Goal: Task Accomplishment & Management: Use online tool/utility

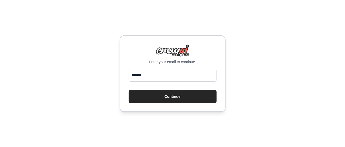
type input "**********"
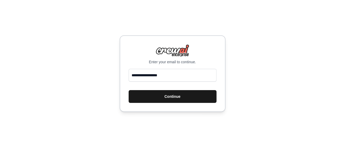
click at [168, 94] on button "Continue" at bounding box center [173, 96] width 88 height 13
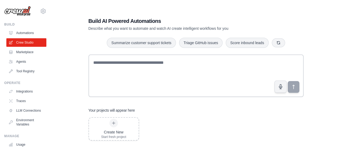
click at [129, 20] on h1 "Build AI Powered Automations" at bounding box center [178, 20] width 178 height 7
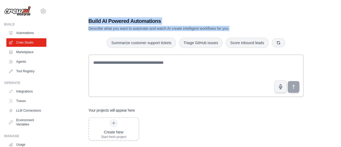
drag, startPoint x: 129, startPoint y: 20, endPoint x: 134, endPoint y: 26, distance: 8.1
click at [134, 26] on div "Build AI Powered Automations Describe what you want to automate and watch AI cr…" at bounding box center [178, 24] width 178 height 14
click at [131, 31] on div at bounding box center [131, 31] width 0 height 0
click at [144, 20] on h1 "Build AI Powered Automations" at bounding box center [178, 20] width 178 height 7
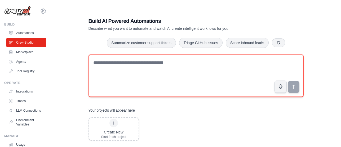
click at [125, 62] on textarea at bounding box center [196, 75] width 215 height 42
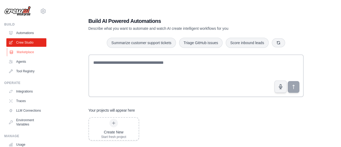
click at [30, 50] on link "Marketplace" at bounding box center [27, 52] width 40 height 8
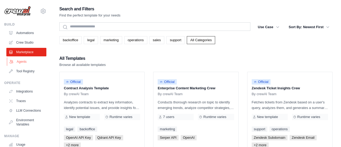
click at [20, 62] on link "Agents" at bounding box center [27, 61] width 40 height 8
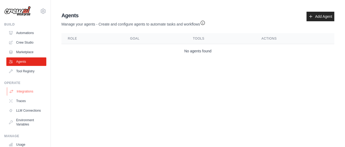
click at [29, 90] on link "Integrations" at bounding box center [27, 91] width 40 height 8
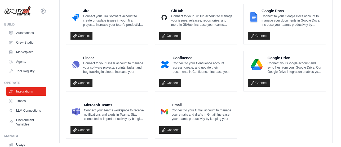
scroll to position [351, 0]
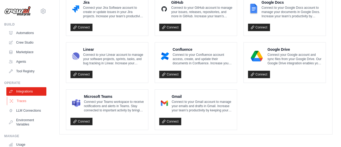
click at [20, 100] on link "Traces" at bounding box center [27, 100] width 40 height 8
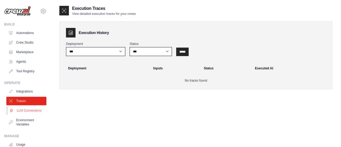
click at [23, 113] on link "LLM Connections" at bounding box center [27, 110] width 40 height 8
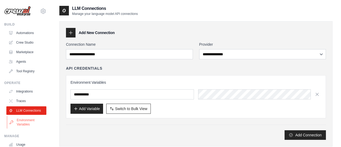
click at [24, 128] on link "Environment Variables" at bounding box center [27, 122] width 40 height 13
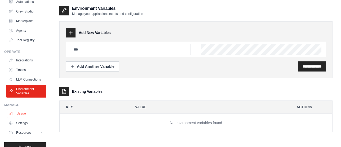
scroll to position [43, 0]
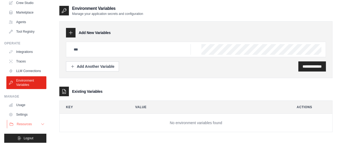
click at [22, 123] on span "Resources" at bounding box center [24, 124] width 15 height 4
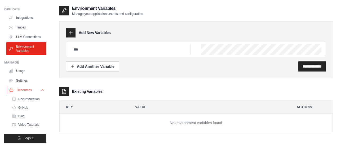
scroll to position [82, 0]
click at [33, 97] on span "Documentation" at bounding box center [29, 99] width 21 height 4
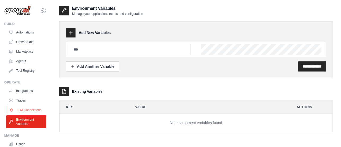
scroll to position [0, 0]
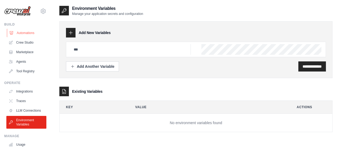
click at [31, 32] on link "Automations" at bounding box center [27, 33] width 40 height 8
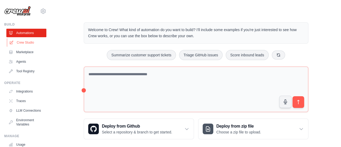
click at [28, 43] on link "Crew Studio" at bounding box center [27, 42] width 40 height 8
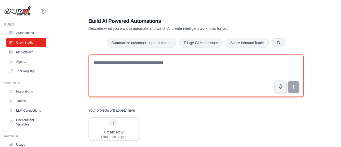
click at [120, 62] on textarea at bounding box center [196, 75] width 215 height 42
click at [123, 61] on textarea at bounding box center [196, 75] width 215 height 42
click at [124, 62] on textarea at bounding box center [196, 75] width 215 height 42
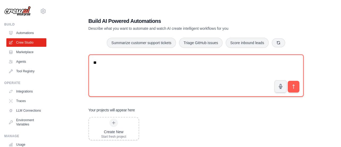
type textarea "*"
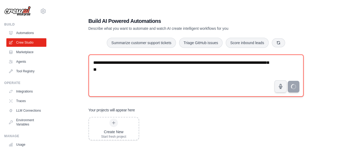
type textarea "**********"
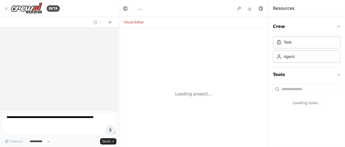
select select "****"
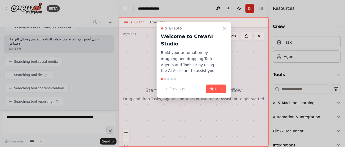
scroll to position [80, 0]
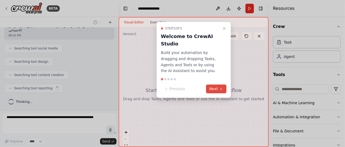
click at [214, 84] on button "Next" at bounding box center [217, 88] width 20 height 9
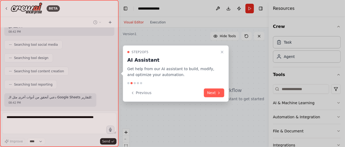
scroll to position [111, 0]
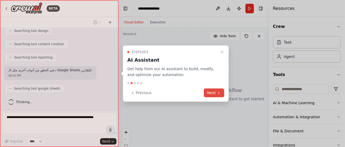
click at [213, 92] on button "Next" at bounding box center [214, 92] width 20 height 9
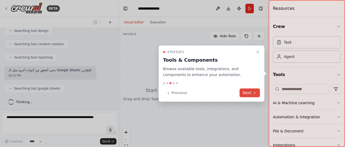
click at [253, 94] on icon at bounding box center [255, 92] width 4 height 4
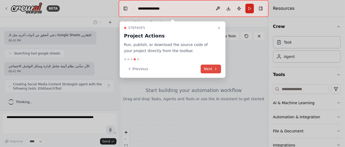
scroll to position [151, 0]
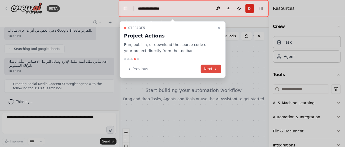
click at [212, 69] on button "Next" at bounding box center [211, 68] width 20 height 9
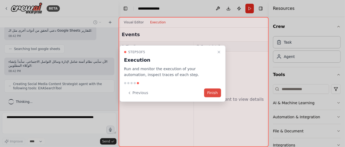
click at [212, 90] on button "Finish" at bounding box center [212, 92] width 17 height 9
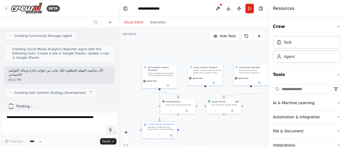
scroll to position [234, 0]
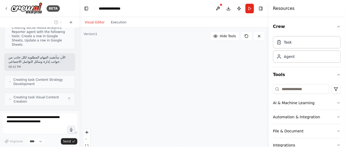
drag, startPoint x: 118, startPoint y: 72, endPoint x: 80, endPoint y: 72, distance: 38.2
click at [80, 72] on div "BETA التسويق في وسائل السوشيال ميديا المختلفة وتصميم البوسترات ومتابعة ردود الم…" at bounding box center [172, 73] width 345 height 147
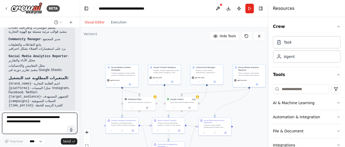
scroll to position [570, 0]
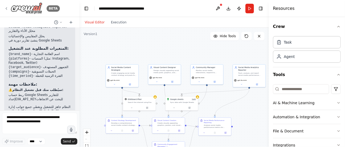
click at [35, 5] on img at bounding box center [27, 8] width 32 height 12
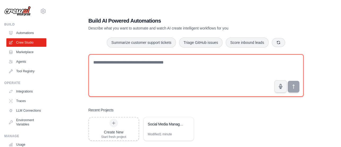
click at [114, 63] on textarea at bounding box center [196, 75] width 215 height 42
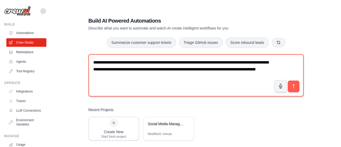
click at [104, 61] on textarea "**********" at bounding box center [196, 75] width 215 height 42
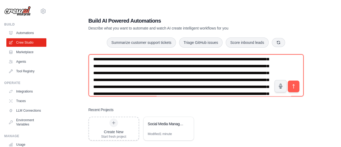
scroll to position [24, 0]
type textarea "**********"
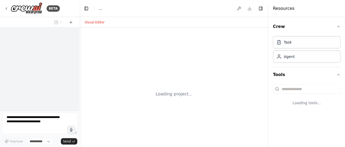
select select "****"
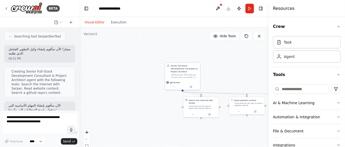
scroll to position [257, 0]
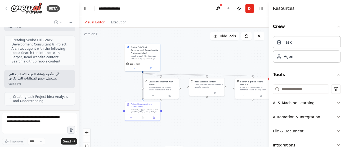
drag, startPoint x: 235, startPoint y: 74, endPoint x: 195, endPoint y: 55, distance: 43.8
click at [195, 55] on div ".deletable-edge-delete-btn { width: 20px; height: 20px; border: 0px solid #ffff…" at bounding box center [175, 94] width 190 height 133
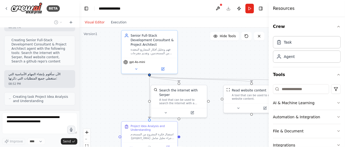
scroll to position [274, 0]
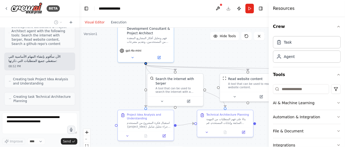
drag, startPoint x: 137, startPoint y: 81, endPoint x: 124, endPoint y: 86, distance: 14.6
click at [124, 86] on div ".deletable-edge-delete-btn { width: 20px; height: 20px; border: 0px solid #ffff…" at bounding box center [175, 94] width 190 height 133
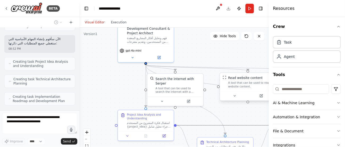
drag, startPoint x: 242, startPoint y: 124, endPoint x: 220, endPoint y: 90, distance: 40.8
click at [220, 90] on div ".deletable-edge-delete-btn { width: 20px; height: 20px; border: 0px solid #ffff…" at bounding box center [176, 53] width 163 height 114
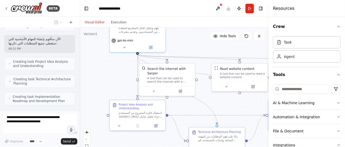
drag, startPoint x: 232, startPoint y: 110, endPoint x: 223, endPoint y: 104, distance: 10.7
click at [223, 104] on div ".deletable-edge-delete-btn { width: 20px; height: 20px; border: 0px solid #ffff…" at bounding box center [175, 94] width 190 height 133
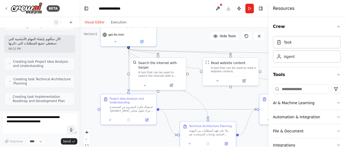
click at [223, 104] on div ".deletable-edge-delete-btn { width: 20px; height: 20px; border: 0px solid #ffff…" at bounding box center [175, 94] width 190 height 133
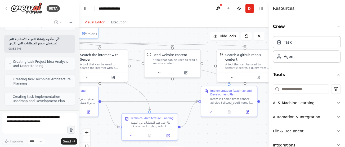
drag, startPoint x: 226, startPoint y: 104, endPoint x: 167, endPoint y: 96, distance: 58.9
click at [167, 96] on div ".deletable-edge-delete-btn { width: 20px; height: 20px; border: 0px solid #ffff…" at bounding box center [175, 94] width 190 height 133
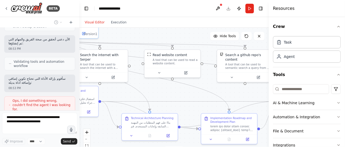
scroll to position [388, 0]
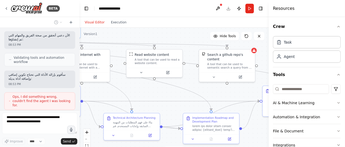
drag, startPoint x: 243, startPoint y: 93, endPoint x: 225, endPoint y: 92, distance: 17.8
click at [225, 92] on div ".deletable-edge-delete-btn { width: 20px; height: 20px; border: 0px solid #ffff…" at bounding box center [175, 94] width 190 height 133
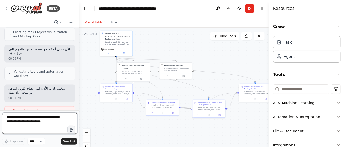
scroll to position [411, 0]
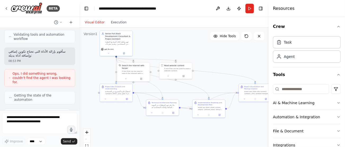
click at [41, 72] on span "Ops, I did something wrong, couldn't find the agent I was looking for." at bounding box center [41, 78] width 58 height 13
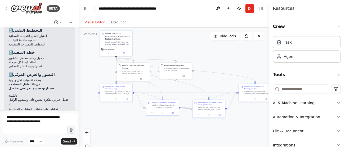
scroll to position [793, 0]
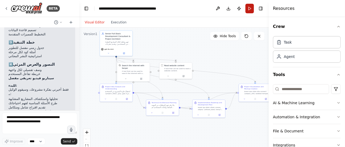
click at [249, 9] on button "Run" at bounding box center [250, 9] width 8 height 10
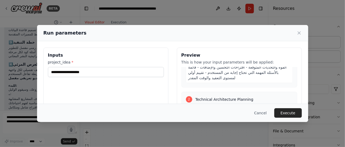
scroll to position [118, 0]
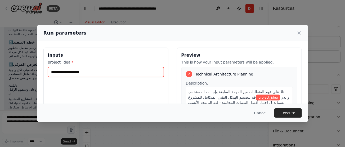
click at [101, 73] on input "project_idea *" at bounding box center [106, 72] width 116 height 10
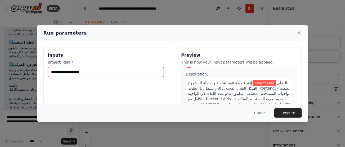
scroll to position [235, 0]
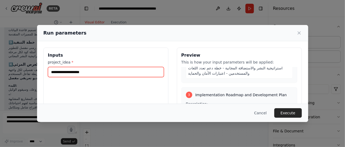
click at [75, 74] on input "project_idea *" at bounding box center [106, 72] width 116 height 10
paste input "**********"
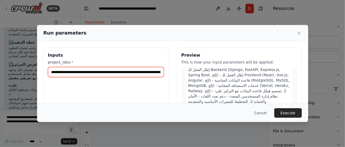
scroll to position [315, 0]
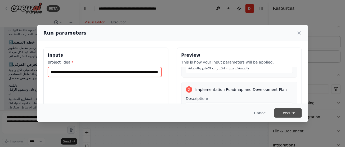
type input "**********"
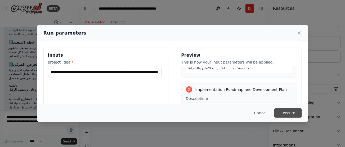
click at [292, 112] on button "Execute" at bounding box center [289, 113] width 28 height 10
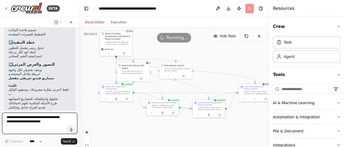
click at [30, 118] on textarea at bounding box center [39, 122] width 75 height 21
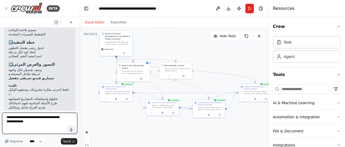
click at [49, 122] on textarea "**********" at bounding box center [39, 122] width 75 height 21
click at [26, 120] on textarea "**********" at bounding box center [39, 122] width 75 height 21
click at [47, 121] on textarea "**********" at bounding box center [39, 122] width 75 height 21
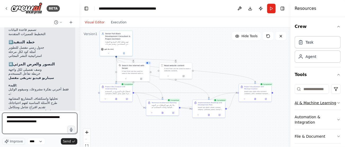
drag, startPoint x: 269, startPoint y: 103, endPoint x: 296, endPoint y: 106, distance: 27.2
click at [296, 106] on div "Resources Crew Task Agent Tools AI & Machine Learning Automation & Integration …" at bounding box center [318, 73] width 55 height 147
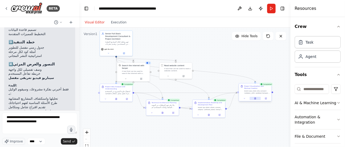
click at [256, 98] on icon at bounding box center [255, 98] width 2 height 2
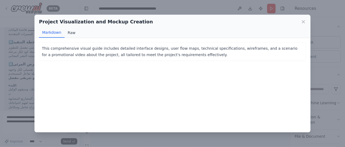
click at [71, 31] on button "Raw" at bounding box center [72, 33] width 14 height 10
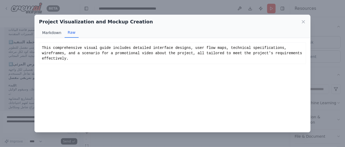
click at [53, 34] on button "Markdown" at bounding box center [51, 33] width 25 height 10
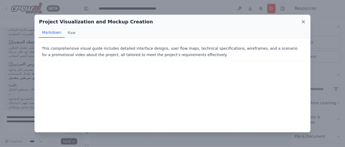
click at [303, 21] on icon at bounding box center [303, 21] width 3 height 3
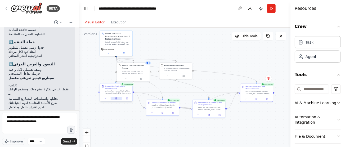
click at [116, 98] on icon at bounding box center [116, 98] width 1 height 2
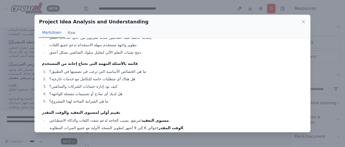
scroll to position [196, 0]
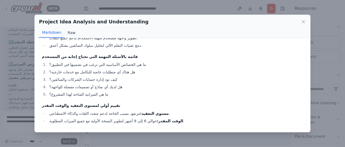
click at [73, 33] on button "Raw" at bounding box center [72, 33] width 14 height 10
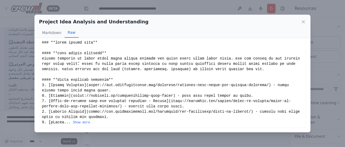
click at [303, 20] on icon at bounding box center [303, 21] width 5 height 5
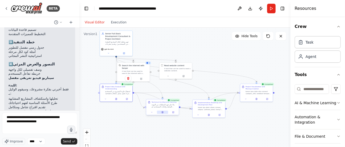
click at [163, 112] on icon at bounding box center [163, 112] width 1 height 0
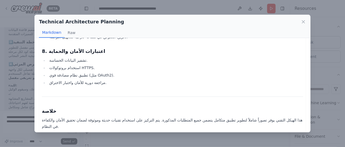
scroll to position [719, 0]
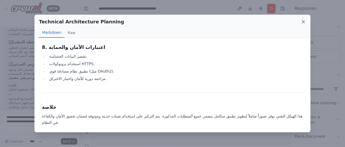
click at [304, 21] on icon at bounding box center [303, 21] width 5 height 5
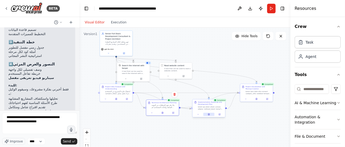
click at [210, 115] on icon at bounding box center [208, 114] width 1 height 2
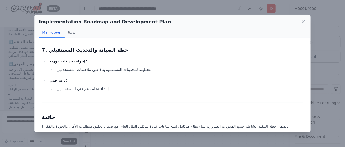
scroll to position [837, 0]
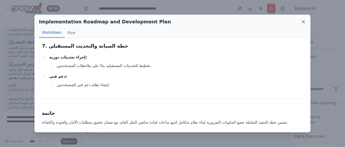
click at [304, 22] on icon at bounding box center [303, 21] width 5 height 5
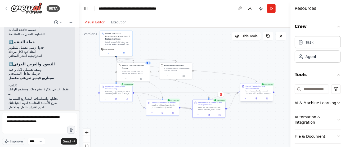
click at [257, 101] on div "Project Visualization and Mockup Creation" at bounding box center [256, 92] width 33 height 18
click at [257, 100] on div at bounding box center [256, 98] width 33 height 6
click at [257, 99] on icon at bounding box center [256, 98] width 1 height 2
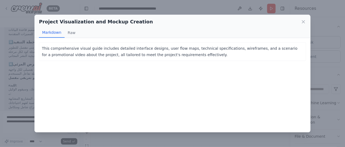
click at [59, 47] on p "This comprehensive visual guide includes detailed interface designs, user flow …" at bounding box center [172, 51] width 261 height 13
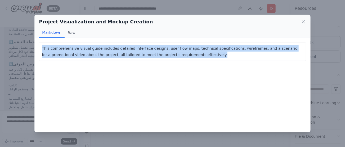
click at [59, 47] on p "This comprehensive visual guide includes detailed interface designs, user flow …" at bounding box center [172, 51] width 261 height 13
click at [56, 38] on div at bounding box center [56, 38] width 0 height 0
click at [70, 72] on div "This comprehensive visual guide includes detailed interface designs, user flow …" at bounding box center [170, 85] width 273 height 94
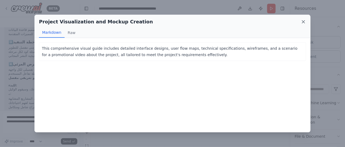
click at [304, 23] on icon at bounding box center [303, 21] width 3 height 3
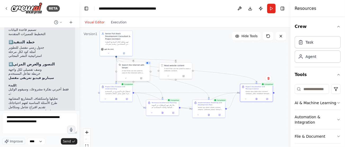
click at [142, 77] on div at bounding box center [133, 78] width 33 height 6
click at [141, 77] on icon at bounding box center [141, 77] width 1 height 1
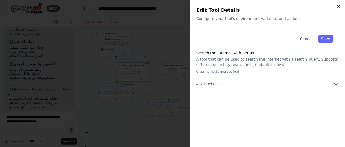
click at [338, 5] on icon "button" at bounding box center [339, 6] width 2 height 2
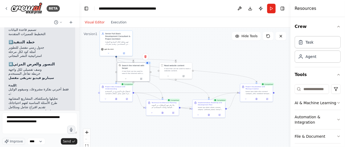
click at [162, 87] on div ".deletable-edge-delete-btn { width: 20px; height: 20px; border: 0px solid #ffff…" at bounding box center [185, 94] width 211 height 133
drag, startPoint x: 124, startPoint y: 67, endPoint x: 170, endPoint y: 42, distance: 52.3
click at [170, 43] on div "A tool that can be used to search the internet with a search_query. Supports di…" at bounding box center [181, 45] width 26 height 4
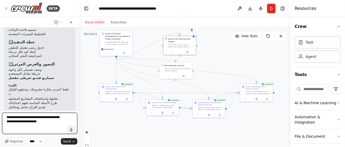
click at [61, 121] on textarea "**********" at bounding box center [39, 122] width 75 height 21
type textarea "**********"
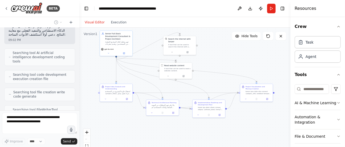
scroll to position [952, 0]
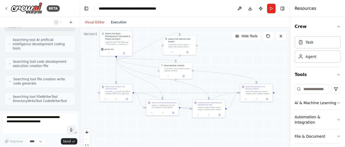
click at [118, 21] on button "Execution" at bounding box center [119, 22] width 22 height 6
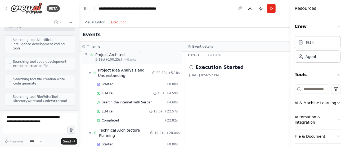
scroll to position [0, 0]
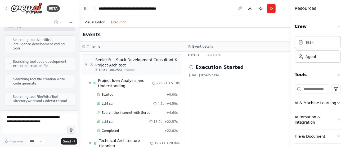
click at [93, 21] on button "Visual Editor" at bounding box center [95, 22] width 26 height 6
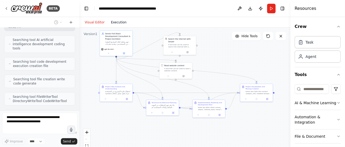
click at [118, 24] on button "Execution" at bounding box center [119, 22] width 22 height 6
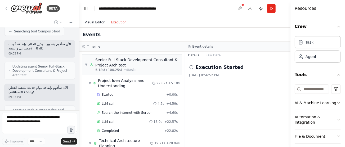
click at [94, 23] on button "Visual Editor" at bounding box center [95, 22] width 26 height 6
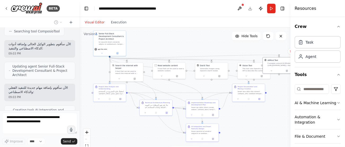
drag, startPoint x: 288, startPoint y: 68, endPoint x: 263, endPoint y: 61, distance: 26.4
click at [263, 61] on div "AIMind Tool A wrapper around [AI-Minds](https://mindsdb.com/minds). Useful for …" at bounding box center [279, 65] width 33 height 16
drag, startPoint x: 280, startPoint y: 65, endPoint x: 201, endPoint y: 46, distance: 81.1
click at [201, 46] on div "A wrapper around [AI-Minds](https://mindsdb.com/minds). Useful for when you nee…" at bounding box center [204, 45] width 26 height 4
click at [219, 40] on div ".deletable-edge-delete-btn { width: 20px; height: 20px; border: 0px solid #ffff…" at bounding box center [185, 94] width 211 height 133
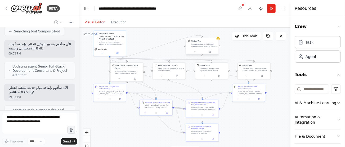
click at [216, 43] on div "A wrapper around [AI-Minds](https://mindsdb.com/minds). Useful for when you nee…" at bounding box center [204, 45] width 26 height 4
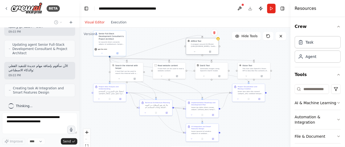
click at [216, 43] on div "A wrapper around [AI-Minds](https://mindsdb.com/minds). Useful for when you nee…" at bounding box center [204, 45] width 26 height 4
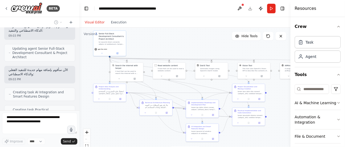
click at [87, 140] on div "React Flow controls" at bounding box center [87, 143] width 7 height 28
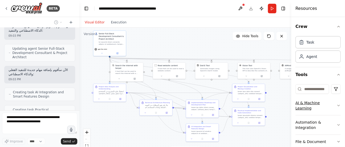
drag, startPoint x: 291, startPoint y: 111, endPoint x: 302, endPoint y: 109, distance: 10.4
click at [302, 109] on div "Resources Crew Task Agent Tools AI & Machine Learning Automation & Integration …" at bounding box center [319, 73] width 54 height 147
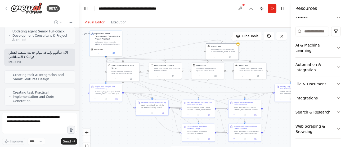
scroll to position [1105, 0]
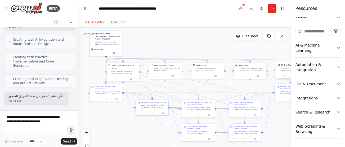
drag, startPoint x: 286, startPoint y: 68, endPoint x: 183, endPoint y: 49, distance: 105.1
click at [183, 49] on div ".deletable-edge-delete-btn { width: 20px; height: 20px; border: 0px solid #ffff…" at bounding box center [186, 94] width 212 height 133
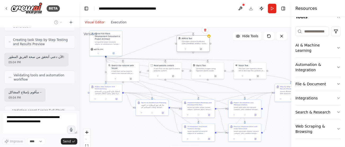
scroll to position [1148, 0]
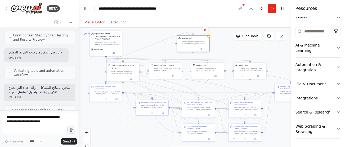
drag, startPoint x: 190, startPoint y: 53, endPoint x: 189, endPoint y: 45, distance: 8.5
click at [189, 45] on div "AIMind Tool A wrapper around [AI-Minds](https://mindsdb.com/minds). Useful for …" at bounding box center [193, 41] width 33 height 11
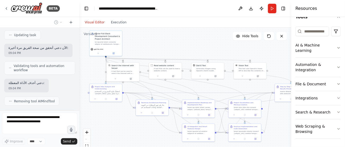
scroll to position [1284, 0]
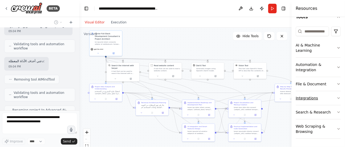
drag, startPoint x: 292, startPoint y: 96, endPoint x: 300, endPoint y: 96, distance: 8.5
click at [300, 96] on div "Resources Crew Task Agent Tools AI & Machine Learning Automation & Integration …" at bounding box center [319, 73] width 54 height 147
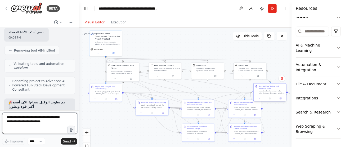
drag, startPoint x: 283, startPoint y: 89, endPoint x: 261, endPoint y: 88, distance: 22.3
click at [261, 88] on div "Step by Step Testing and Results Preview" at bounding box center [272, 87] width 26 height 4
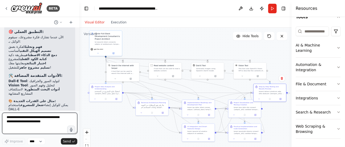
scroll to position [1600, 0]
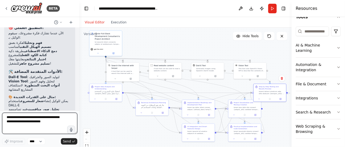
click at [47, 121] on textarea at bounding box center [39, 122] width 75 height 21
type textarea "********"
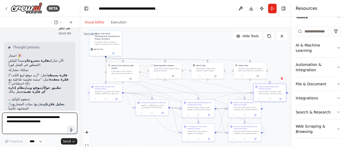
scroll to position [1726, 0]
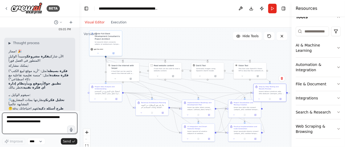
click at [31, 122] on textarea at bounding box center [39, 122] width 75 height 21
paste textarea "**********"
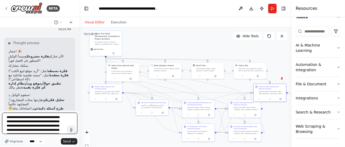
scroll to position [49, 0]
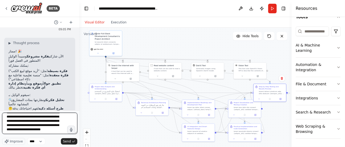
type textarea "**********"
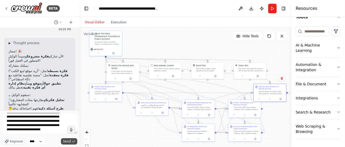
drag, startPoint x: 59, startPoint y: 126, endPoint x: 67, endPoint y: 142, distance: 18.4
click at [67, 142] on span "Send" at bounding box center [67, 141] width 8 height 4
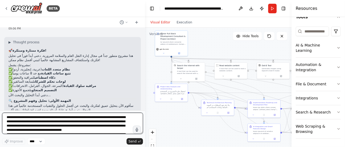
scroll to position [1514, 0]
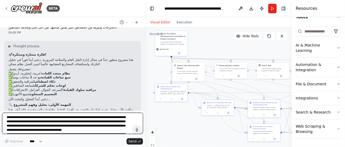
drag, startPoint x: 78, startPoint y: 77, endPoint x: 145, endPoint y: 78, distance: 67.1
click at [145, 78] on div "BETA 08:52 PM ▶ Thought process أفهم تماماً ما تحتاجه. تريد وكيل تطوير شامل ومت…" at bounding box center [172, 73] width 345 height 147
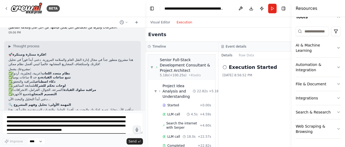
click at [182, 21] on button "Execution" at bounding box center [185, 22] width 22 height 6
click at [161, 21] on button "Visual Editor" at bounding box center [160, 22] width 26 height 6
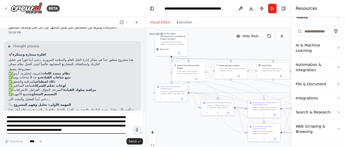
click at [28, 117] on p "جاري العمل... ⚡" at bounding box center [72, 119] width 128 height 4
click at [44, 108] on p "سأقوم الآن بتحليل عميق لفكرتك والبحث عن أفضل الحلول والتقنيات المستخدمة عالمياً…" at bounding box center [72, 112] width 128 height 8
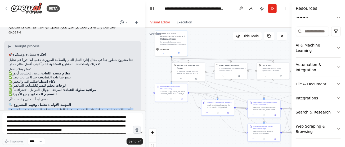
drag, startPoint x: 44, startPoint y: 91, endPoint x: 43, endPoint y: 98, distance: 6.7
click at [43, 98] on div "▶ Thought process 🚀 فكرة ممتازة ومبتكرة! هذا مشروع متطور جداً في مجال إدارة الن…" at bounding box center [72, 82] width 128 height 77
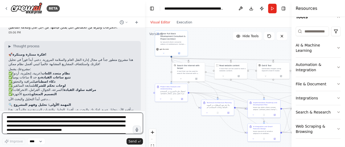
click at [46, 118] on textarea "**********" at bounding box center [72, 122] width 141 height 21
click at [47, 116] on textarea "**********" at bounding box center [72, 122] width 141 height 21
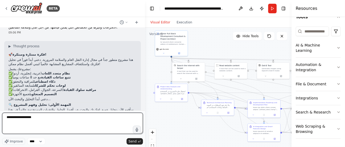
type textarea "**********"
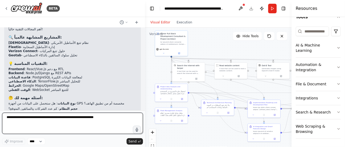
scroll to position [1708, 0]
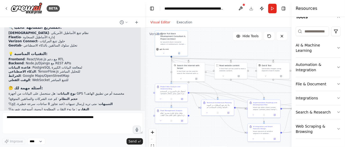
click at [67, 91] on strong "نوع البيانات" at bounding box center [67, 93] width 18 height 4
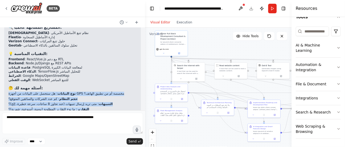
drag, startPoint x: 67, startPoint y: 69, endPoint x: 70, endPoint y: 89, distance: 20.9
click at [70, 91] on ol "نوع البيانات : هل ستحصل على البيانات من أجهزة GPS مخصصة أم من تطبيق الهاتف؟ حجم…" at bounding box center [72, 103] width 128 height 25
copy div "نوع البيانات : هل ستحصل على البيانات من أجهزة GPS مخصصة أم من تطبيق الهاتف؟ حجم…"
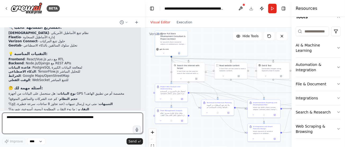
click at [23, 116] on textarea at bounding box center [72, 122] width 141 height 21
paste textarea "**********"
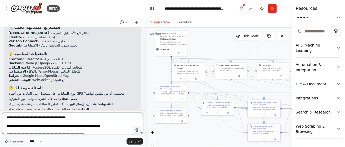
scroll to position [0, 0]
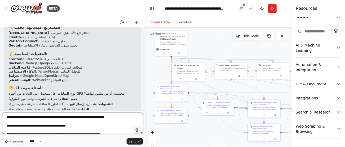
click at [73, 122] on textarea "**********" at bounding box center [72, 122] width 141 height 21
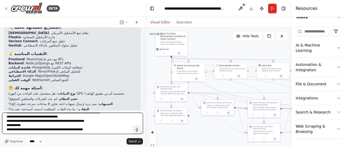
scroll to position [28, 0]
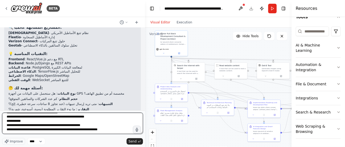
type textarea "**********"
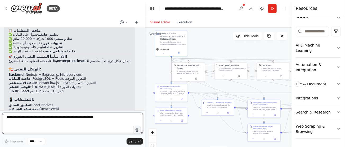
scroll to position [1899, 0]
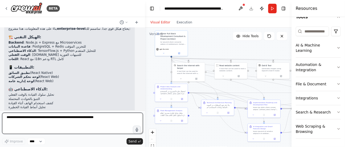
click at [67, 120] on textarea at bounding box center [72, 122] width 141 height 21
type textarea "*********"
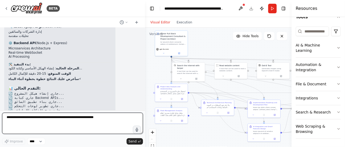
scroll to position [2106, 0]
click at [41, 123] on textarea at bounding box center [72, 122] width 141 height 21
click at [44, 120] on textarea at bounding box center [72, 122] width 141 height 21
type textarea "**********"
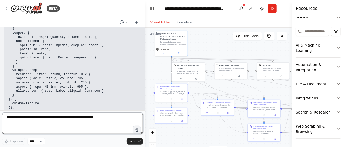
scroll to position [2793, 0]
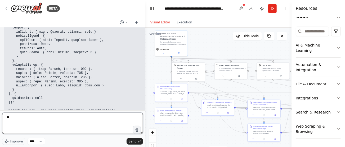
type textarea "*"
type textarea "**********"
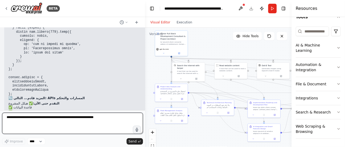
scroll to position [4475, 0]
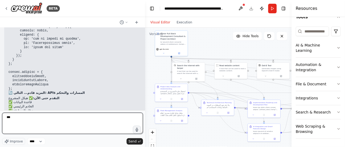
type textarea "****"
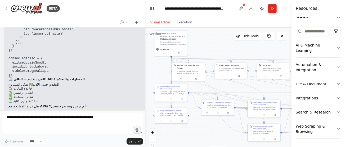
scroll to position [4506, 0]
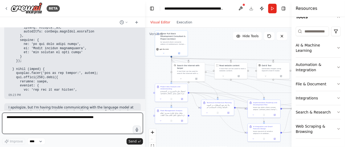
click at [80, 115] on textarea at bounding box center [72, 122] width 141 height 21
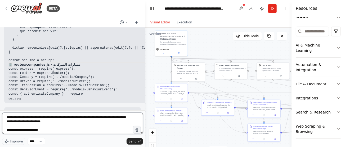
scroll to position [6647, 0]
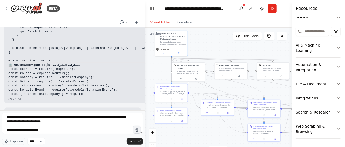
click at [53, 109] on p "I apologize, but I'm having trouble communicating with the language model at th…" at bounding box center [72, 115] width 128 height 12
click at [49, 79] on div at bounding box center [49, 79] width 0 height 0
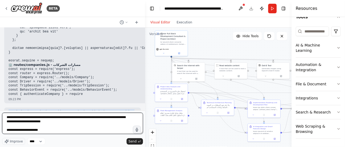
click at [52, 119] on textarea "**********" at bounding box center [72, 122] width 141 height 21
click at [37, 130] on textarea "**********" at bounding box center [72, 122] width 141 height 21
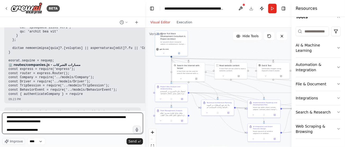
click at [37, 130] on textarea "**********" at bounding box center [72, 122] width 141 height 21
type textarea "**********"
click at [50, 118] on textarea "**********" at bounding box center [72, 122] width 141 height 21
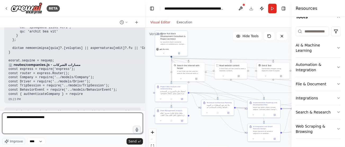
type textarea "**********"
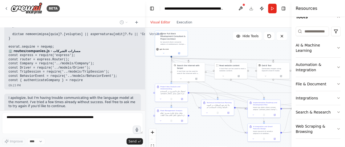
scroll to position [6679, 0]
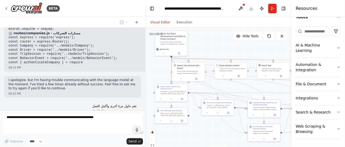
drag, startPoint x: 22, startPoint y: 9, endPoint x: 88, endPoint y: 5, distance: 66.4
click at [88, 5] on div "BETA" at bounding box center [72, 8] width 145 height 17
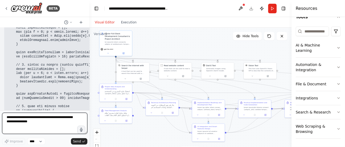
scroll to position [9272, 0]
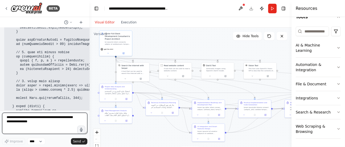
drag, startPoint x: 144, startPoint y: 73, endPoint x: 90, endPoint y: 74, distance: 54.1
click at [90, 74] on div "BETA 08:52 PM ▶ Thought process أفهم تماماً ما تحتاجه. تريد وكيل تطوير شامل ومت…" at bounding box center [172, 73] width 345 height 147
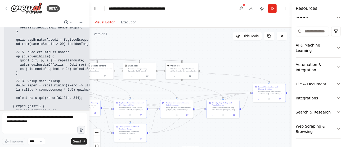
drag, startPoint x: 278, startPoint y: 85, endPoint x: 199, endPoint y: 85, distance: 78.2
click at [199, 85] on div ".deletable-edge-delete-btn { width: 20px; height: 20px; border: 0px solid #ffff…" at bounding box center [191, 94] width 202 height 133
drag, startPoint x: 271, startPoint y: 93, endPoint x: 227, endPoint y: 77, distance: 46.5
click at [227, 77] on div at bounding box center [228, 76] width 26 height 4
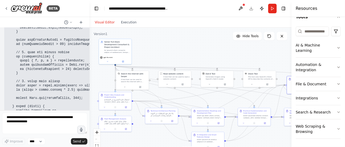
drag, startPoint x: 159, startPoint y: 48, endPoint x: 239, endPoint y: 54, distance: 79.7
click at [239, 54] on div ".deletable-edge-delete-btn { width: 20px; height: 20px; border: 0px solid #ffff…" at bounding box center [191, 94] width 202 height 133
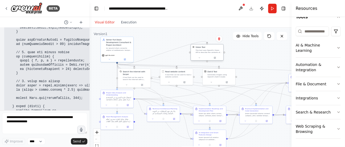
drag, startPoint x: 265, startPoint y: 79, endPoint x: 210, endPoint y: 53, distance: 61.0
click at [210, 53] on div "Vision Tool This tool uses OpenAI's Vision API to describe the contents of an i…" at bounding box center [207, 52] width 33 height 17
drag, startPoint x: 255, startPoint y: 110, endPoint x: 246, endPoint y: 130, distance: 22.1
click at [246, 130] on div "Practical Implementation and Code Generation" at bounding box center [249, 130] width 26 height 4
drag, startPoint x: 289, startPoint y: 115, endPoint x: 270, endPoint y: 111, distance: 19.5
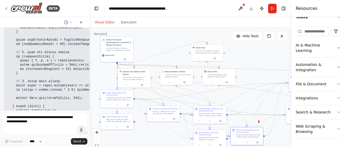
click at [270, 111] on div "BETA 08:52 PM ▶ Thought process أفهم تماماً ما تحتاجه. تريد وكيل تطوير شامل ومت…" at bounding box center [172, 73] width 345 height 147
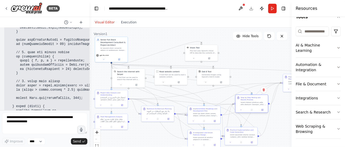
drag, startPoint x: 288, startPoint y: 114, endPoint x: 236, endPoint y: 105, distance: 52.3
click at [236, 105] on div "Step by Step Testing and Results Preview" at bounding box center [252, 101] width 33 height 12
drag, startPoint x: 286, startPoint y: 82, endPoint x: 235, endPoint y: 78, distance: 51.3
click at [235, 78] on div "Project Visualization and Mockup Creation" at bounding box center [251, 77] width 33 height 12
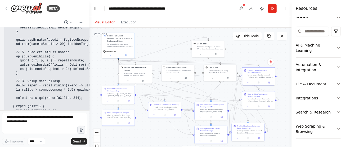
drag, startPoint x: 149, startPoint y: 40, endPoint x: 157, endPoint y: 36, distance: 8.7
click at [157, 36] on div ".deletable-edge-delete-btn { width: 20px; height: 20px; border: 0px solid #ffff…" at bounding box center [191, 94] width 202 height 133
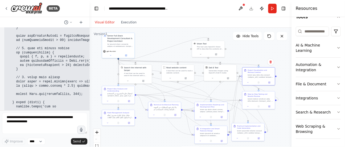
scroll to position [9280, 0]
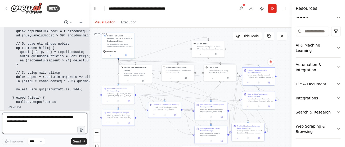
click at [30, 120] on textarea at bounding box center [44, 122] width 85 height 21
click at [51, 120] on textarea at bounding box center [44, 122] width 85 height 21
type textarea "**********"
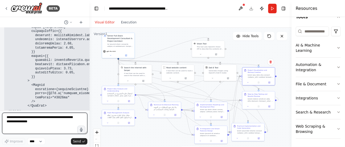
scroll to position [11331, 0]
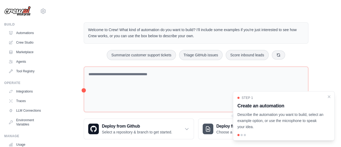
scroll to position [6, 0]
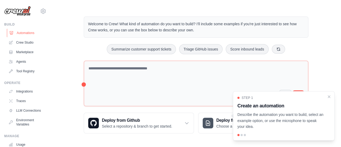
click at [23, 34] on link "Automations" at bounding box center [27, 33] width 40 height 8
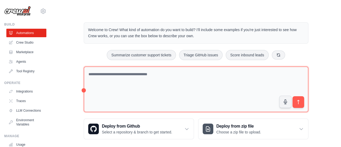
scroll to position [6, 0]
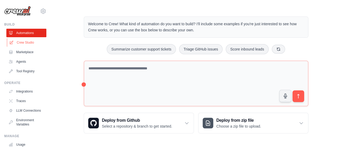
click at [26, 41] on link "Crew Studio" at bounding box center [27, 42] width 40 height 8
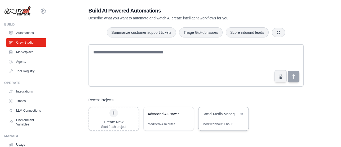
click at [217, 118] on div "Social Media Management Automation" at bounding box center [224, 114] width 50 height 15
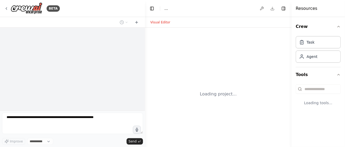
select select "****"
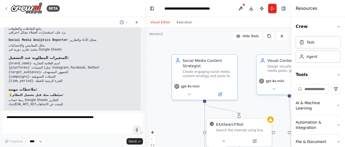
scroll to position [466, 0]
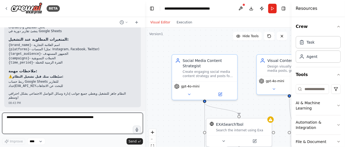
click at [64, 120] on textarea at bounding box center [72, 122] width 141 height 21
type textarea "**********"
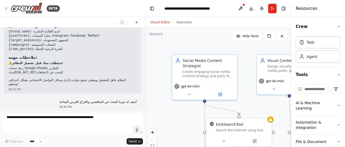
scroll to position [498, 0]
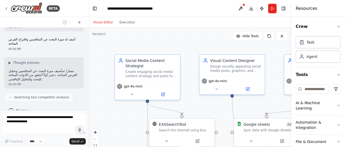
drag, startPoint x: 144, startPoint y: 76, endPoint x: 88, endPoint y: 77, distance: 56.5
click at [88, 77] on div "BETA التسويق في وسائل السوشيال ميديا المختلفة وتصميم البوسترات ومتابعة ردود الم…" at bounding box center [172, 73] width 345 height 147
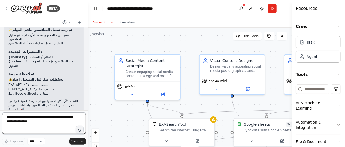
scroll to position [1011, 0]
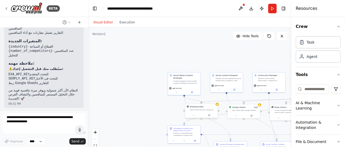
click at [217, 108] on div "EXASearchTool Search the internet using Exa" at bounding box center [201, 108] width 33 height 8
click at [219, 106] on div ".deletable-edge-delete-btn { width: 20px; height: 20px; border: 0px solid #ffff…" at bounding box center [190, 94] width 204 height 133
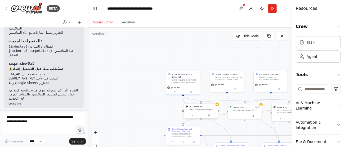
click at [207, 109] on div "Search the internet using Exa" at bounding box center [202, 109] width 27 height 2
click at [210, 115] on icon at bounding box center [209, 115] width 2 height 2
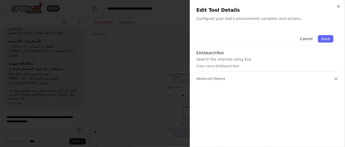
click at [310, 38] on button "Cancel" at bounding box center [306, 38] width 19 height 7
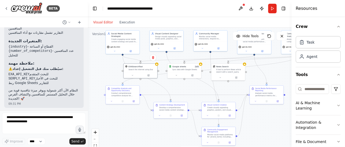
drag, startPoint x: 163, startPoint y: 104, endPoint x: 103, endPoint y: 64, distance: 72.8
click at [103, 64] on div ".deletable-edge-delete-btn { width: 20px; height: 20px; border: 0px solid #ffff…" at bounding box center [190, 94] width 204 height 133
click at [28, 118] on textarea at bounding box center [44, 122] width 84 height 21
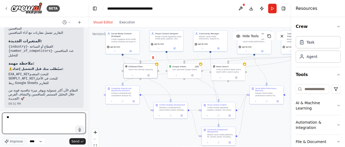
type textarea "*"
type textarea "**********"
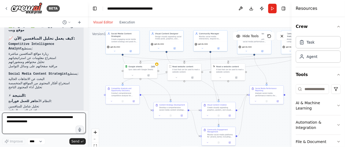
scroll to position [1621, 0]
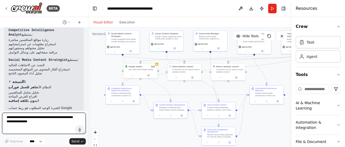
click at [31, 121] on textarea at bounding box center [44, 122] width 84 height 21
type textarea "**********"
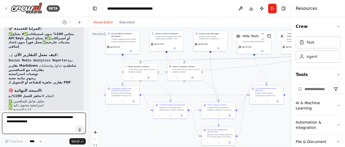
scroll to position [2064, 0]
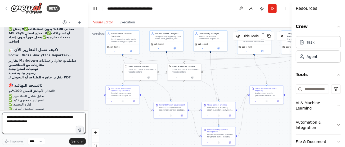
click at [47, 119] on textarea at bounding box center [44, 122] width 84 height 21
type textarea "**********"
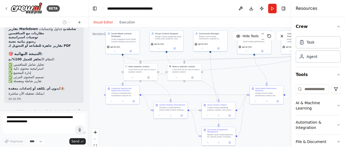
scroll to position [2140, 0]
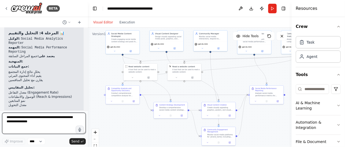
click at [86, 29] on div at bounding box center [87, 73] width 2 height 147
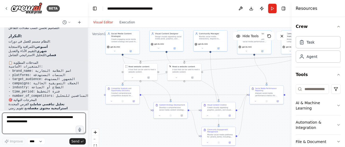
scroll to position [2807, 0]
